Goal: Information Seeking & Learning: Find specific fact

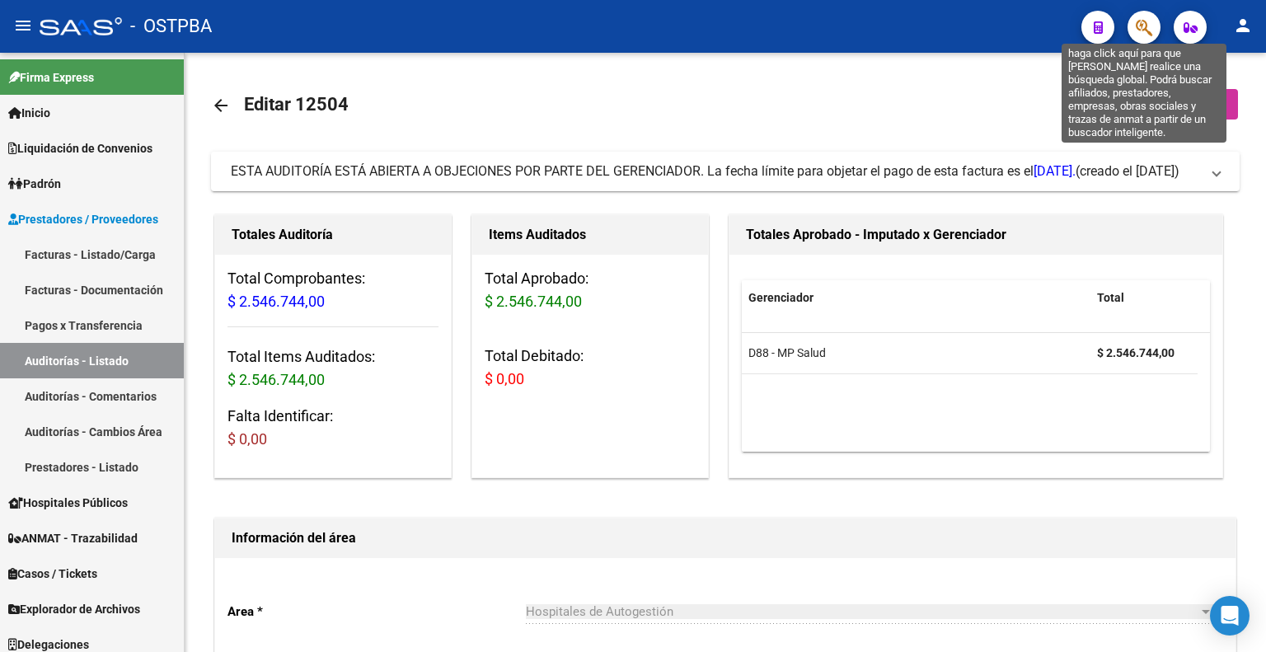
click at [1135, 26] on icon "button" at bounding box center [1143, 27] width 16 height 19
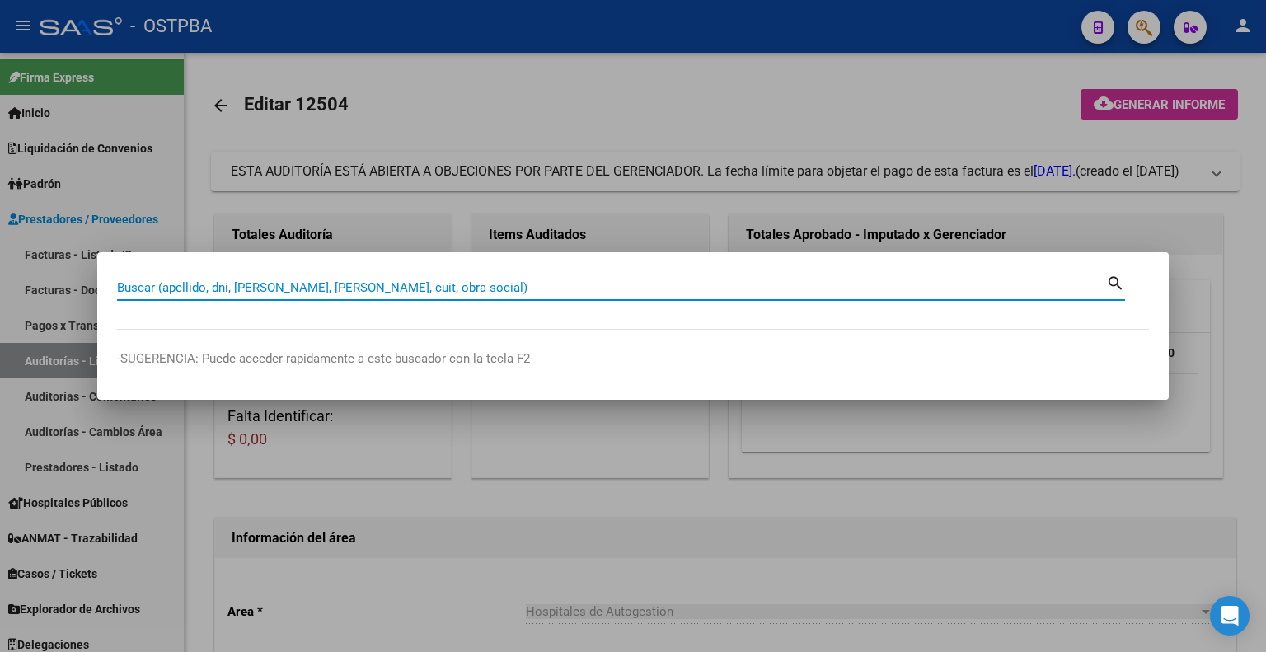
click at [583, 280] on input "Buscar (apellido, dni, [PERSON_NAME], [PERSON_NAME], cuit, obra social)" at bounding box center [611, 287] width 989 height 15
type input "22649222"
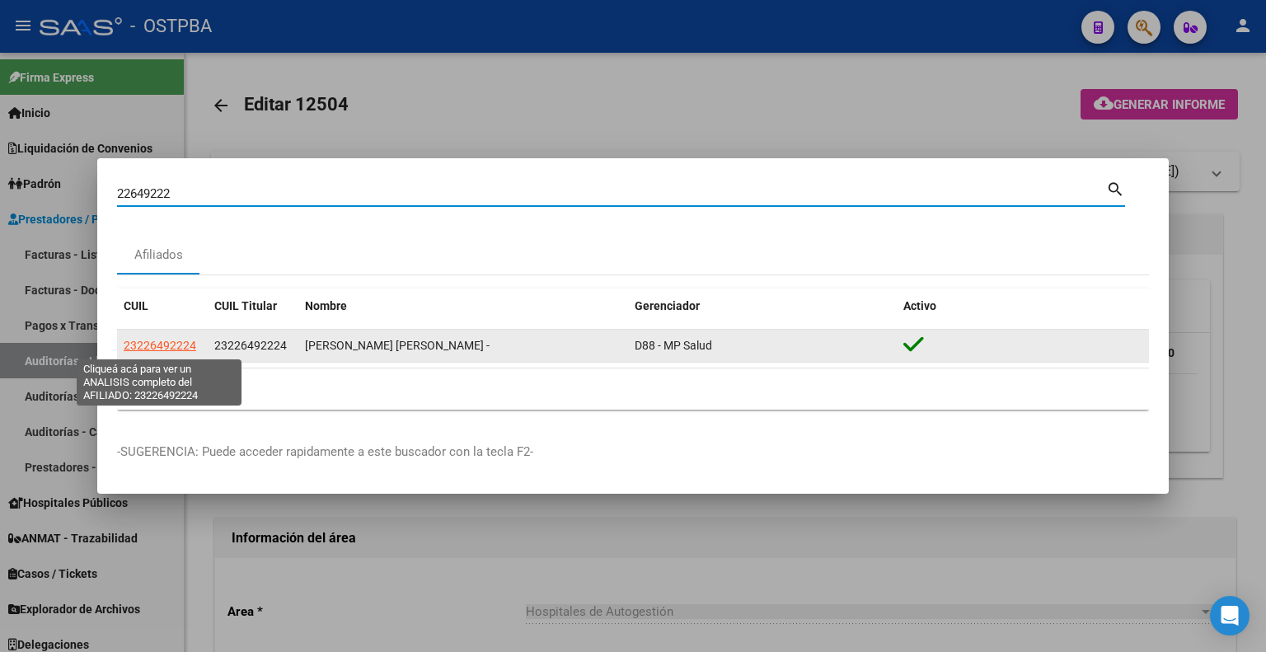
click at [170, 344] on span "23226492224" at bounding box center [160, 345] width 73 height 13
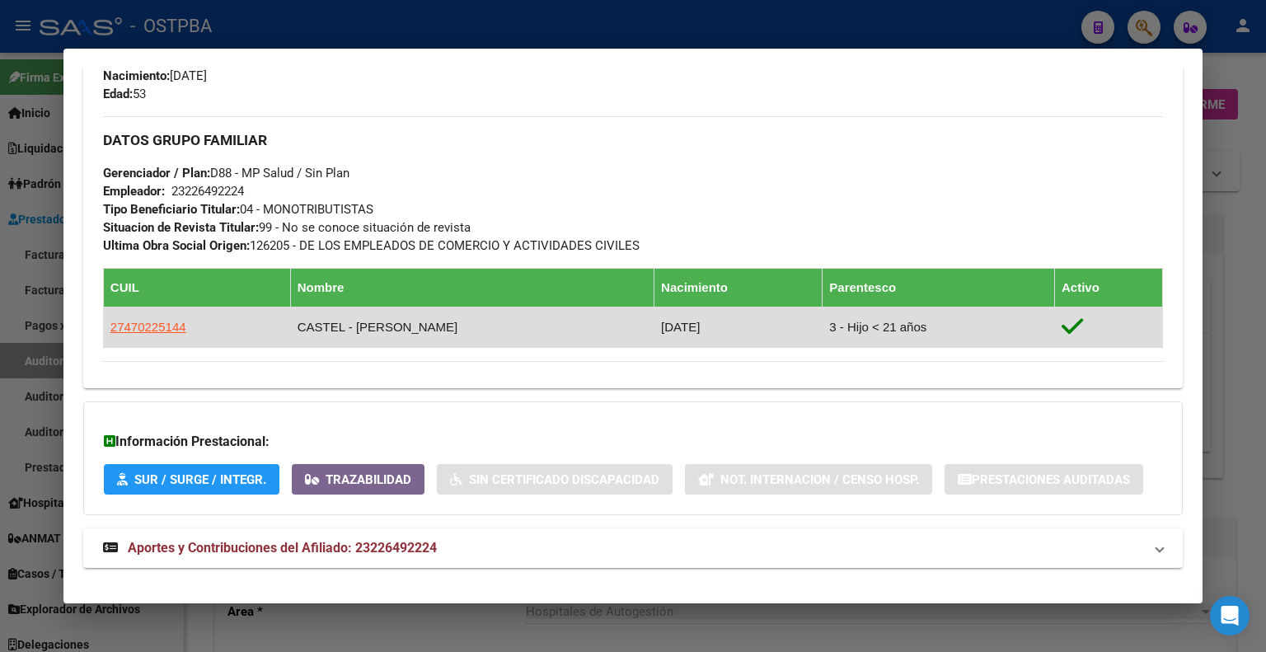
scroll to position [761, 0]
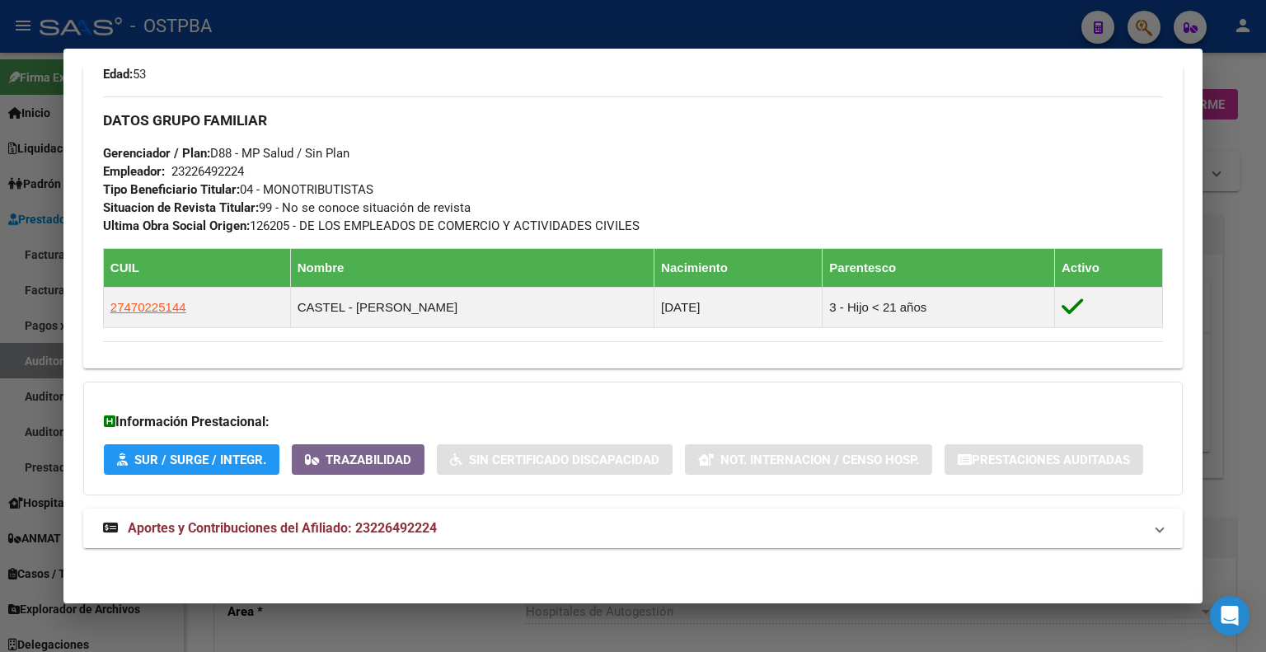
click at [371, 520] on span "Aportes y Contribuciones del Afiliado: 23226492224" at bounding box center [282, 528] width 309 height 16
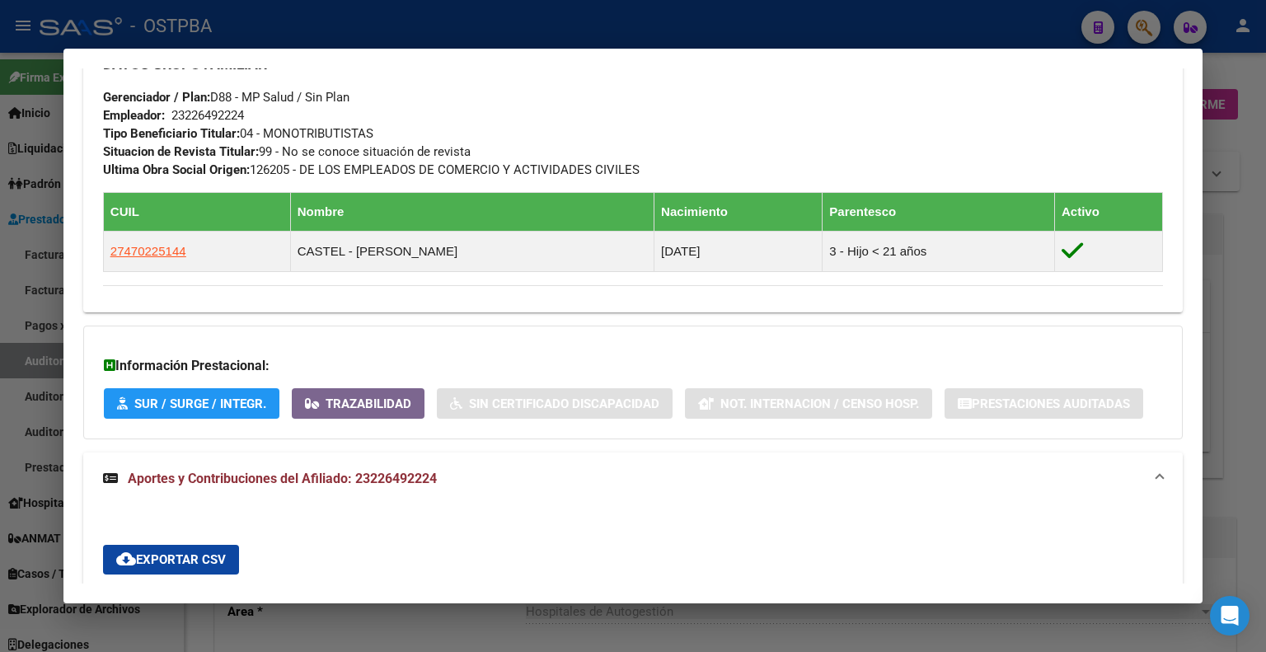
scroll to position [791, 0]
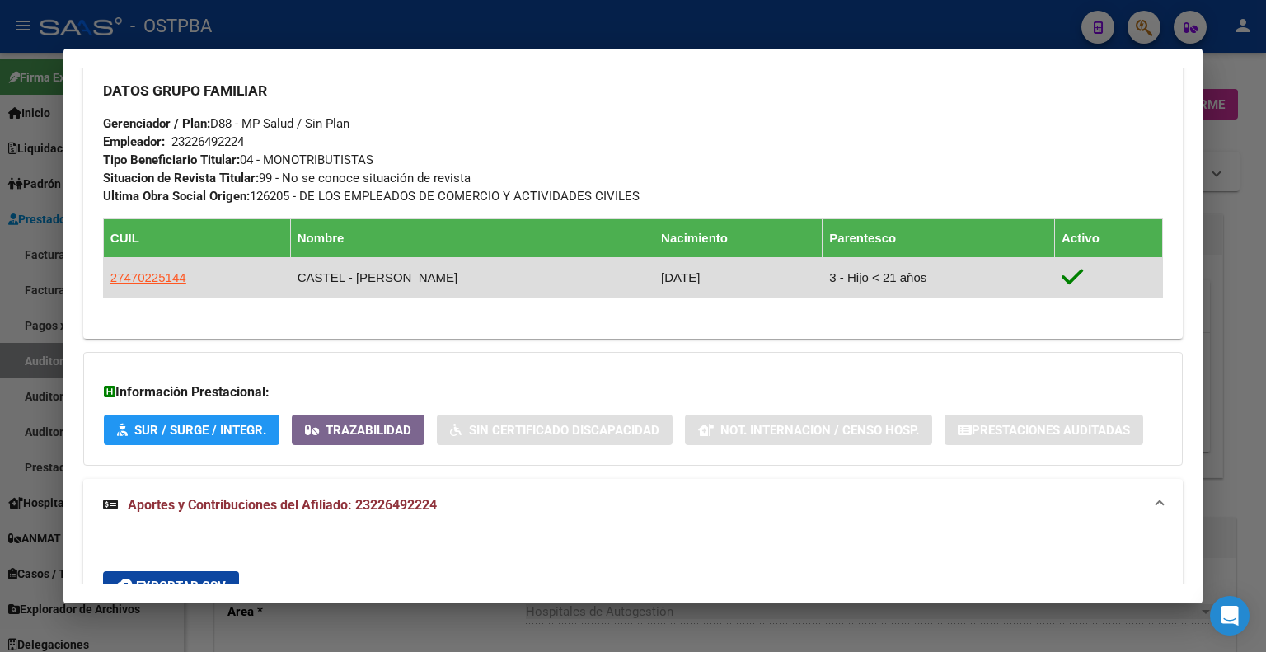
drag, startPoint x: 188, startPoint y: 269, endPoint x: 105, endPoint y: 269, distance: 82.4
click at [105, 269] on td "27470225144" at bounding box center [196, 277] width 187 height 40
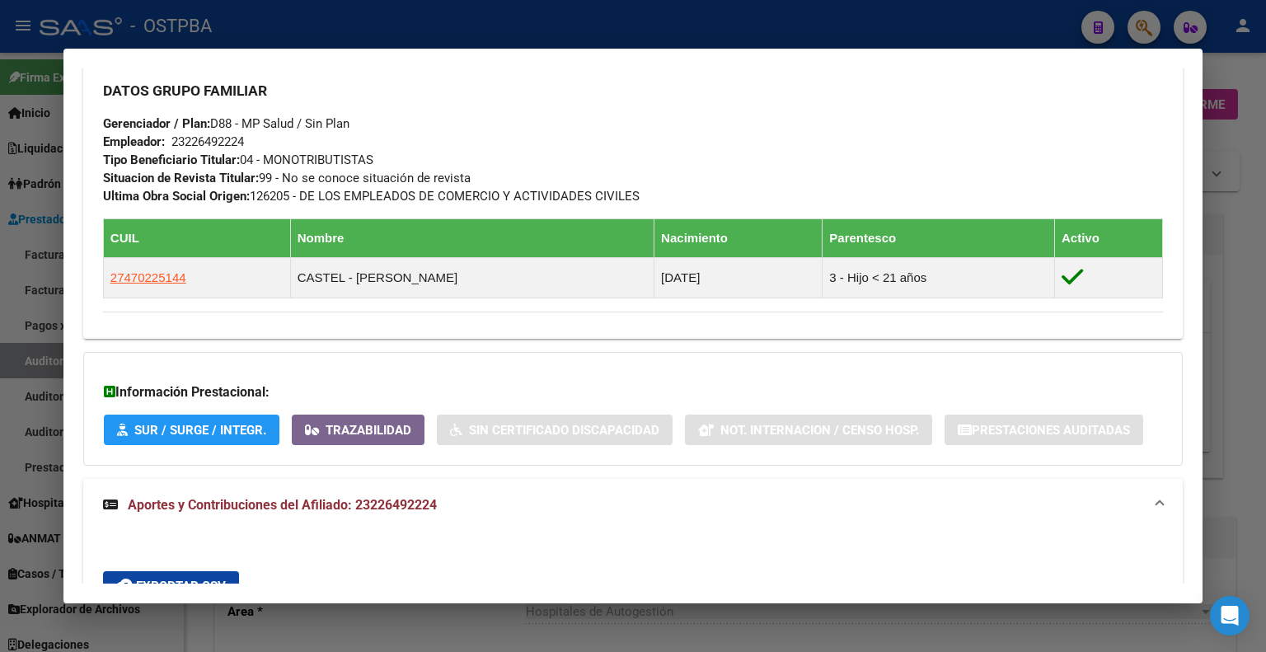
click at [816, 71] on div "DATOS GRUPO FAMILIAR Gerenciador / Plan: D88 - MP Salud / Sin Plan Empleador: 2…" at bounding box center [633, 136] width 1060 height 138
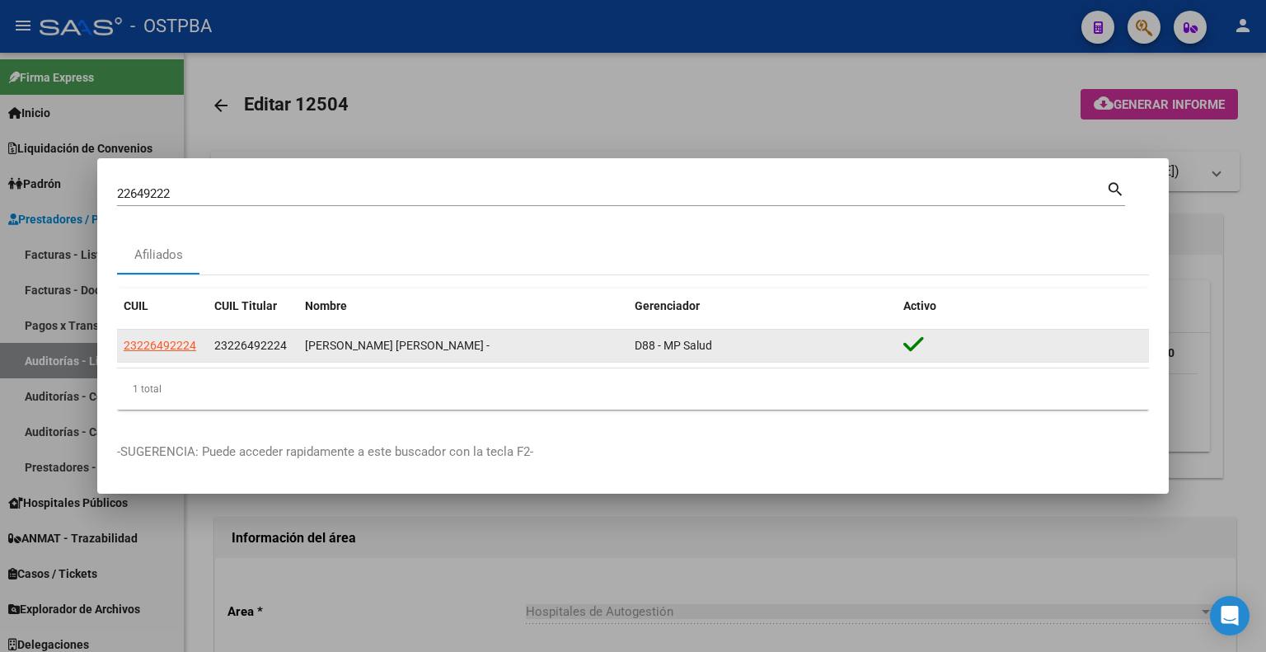
click at [249, 344] on span "23226492224" at bounding box center [250, 345] width 73 height 13
copy span "23226492224"
